Goal: Information Seeking & Learning: Learn about a topic

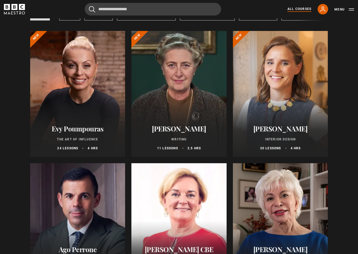
scroll to position [53, 0]
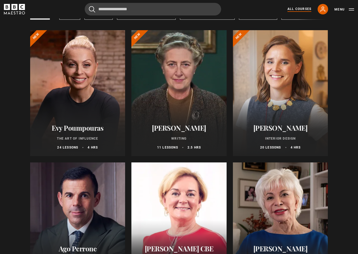
click at [87, 88] on div at bounding box center [77, 93] width 95 height 126
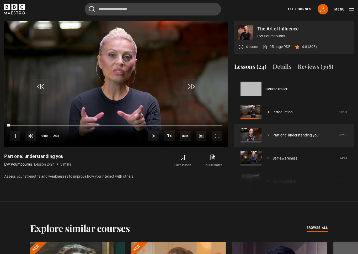
scroll to position [23, 0]
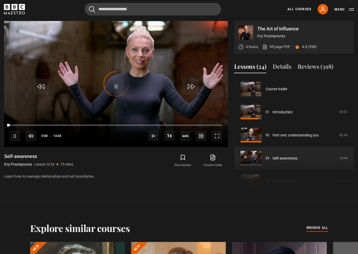
scroll to position [46, 0]
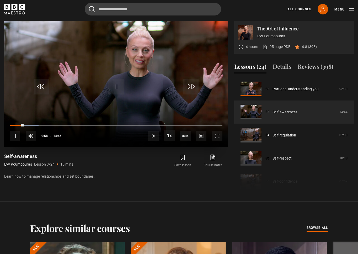
click at [92, 78] on video "Video Player" at bounding box center [116, 84] width 224 height 126
click at [114, 85] on span "Video Player" at bounding box center [116, 87] width 16 height 16
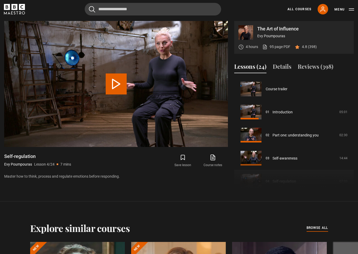
scroll to position [69, 0]
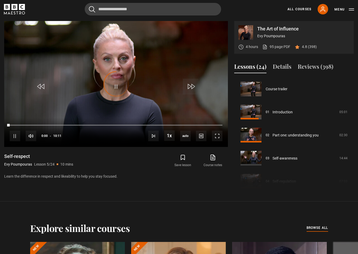
scroll to position [92, 0]
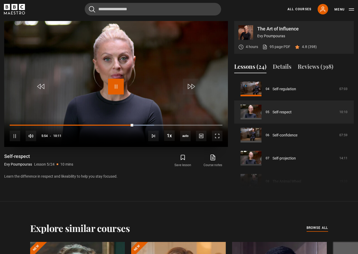
click at [115, 87] on span "Video Player" at bounding box center [116, 87] width 16 height 16
